Goal: Task Accomplishment & Management: Use online tool/utility

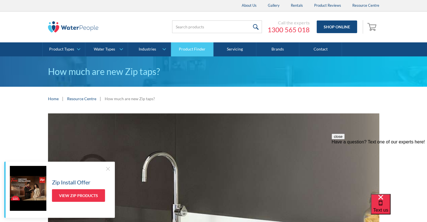
click at [191, 49] on link "Product Finder" at bounding box center [192, 49] width 43 height 14
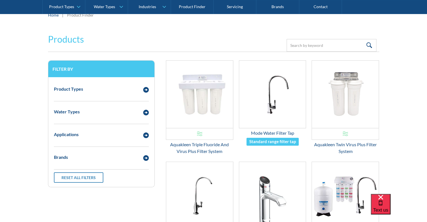
scroll to position [84, 0]
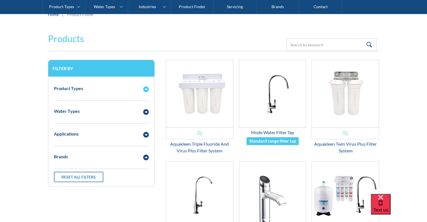
click at [73, 89] on div "Product Types" at bounding box center [68, 88] width 29 height 7
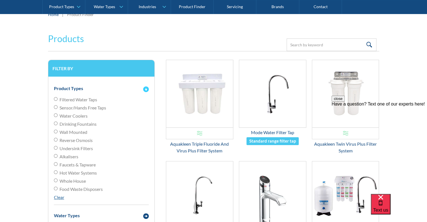
scroll to position [0, 0]
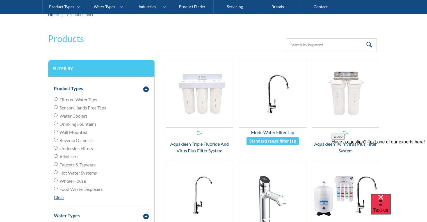
click at [56, 99] on input "Filtered Water Taps" at bounding box center [56, 99] width 4 height 4
radio input "true"
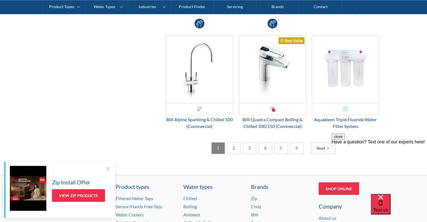
scroll to position [899, 0]
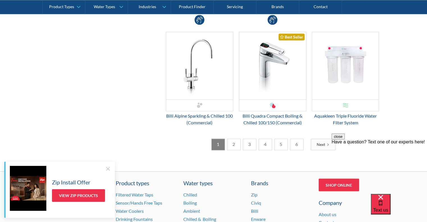
click at [234, 144] on link "2" at bounding box center [233, 145] width 13 height 12
